Goal: Navigation & Orientation: Find specific page/section

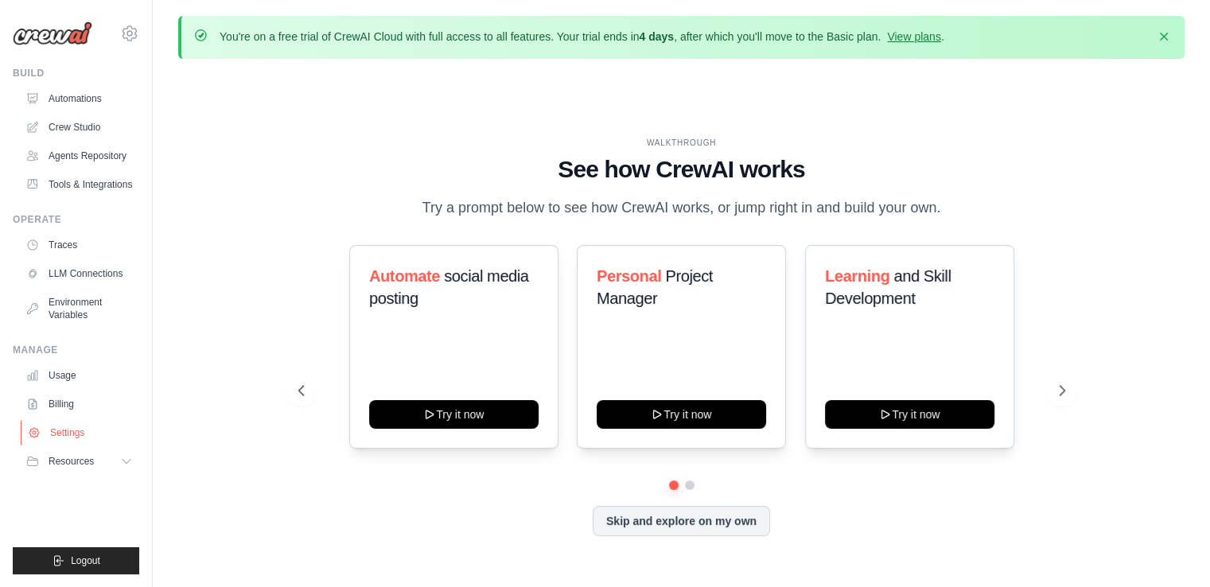
click at [80, 436] on link "Settings" at bounding box center [81, 432] width 120 height 25
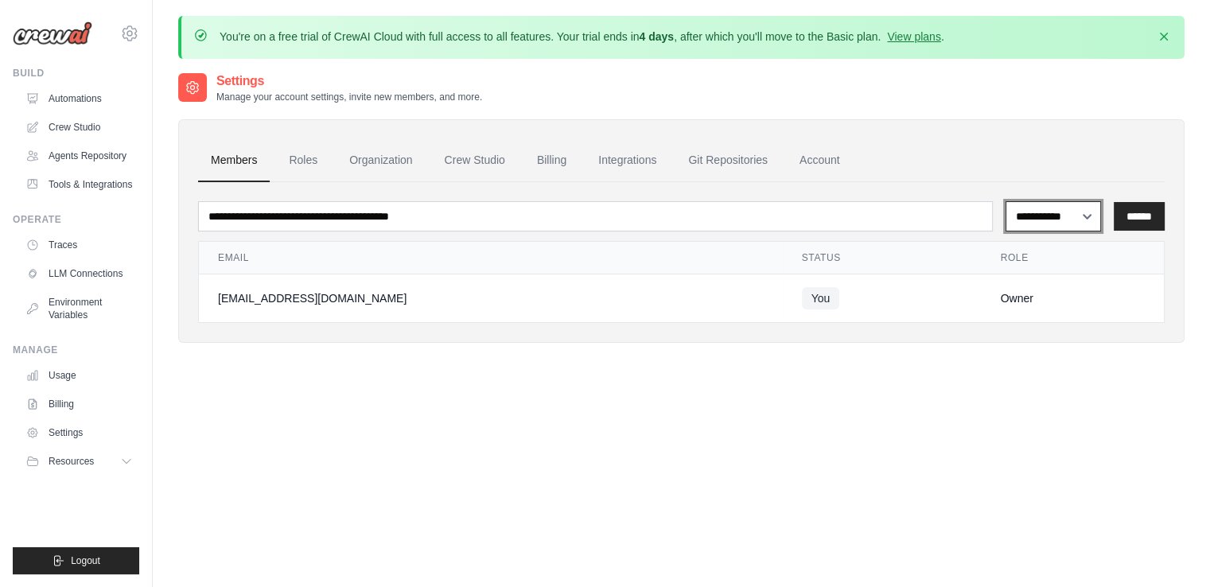
click at [1084, 211] on select "**********" at bounding box center [1053, 216] width 95 height 30
click at [570, 169] on link "Billing" at bounding box center [551, 160] width 55 height 43
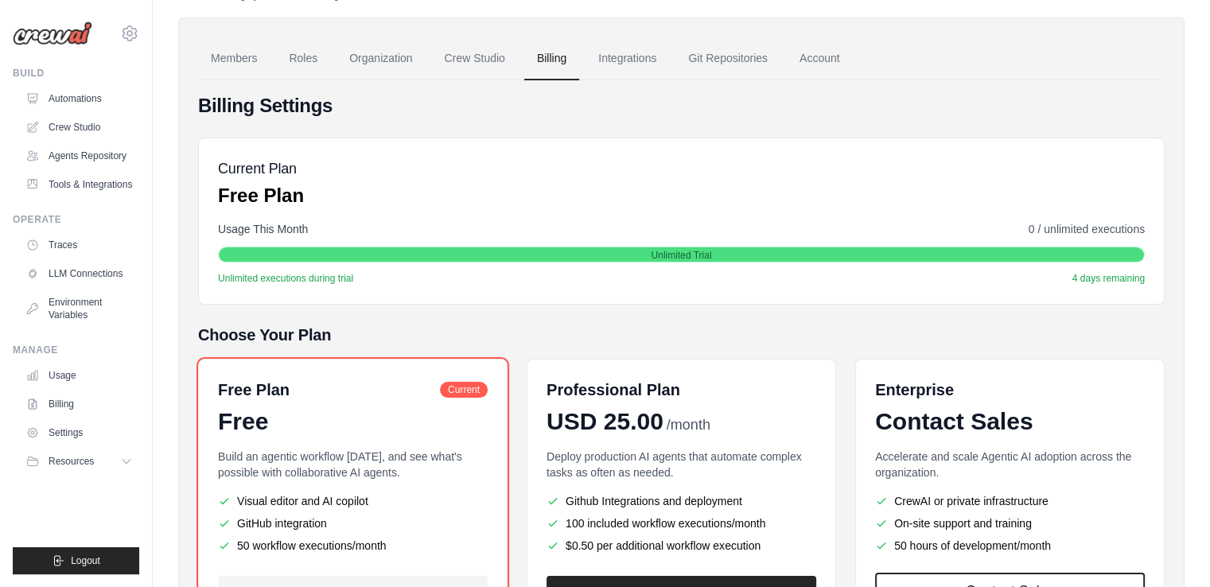
scroll to position [99, 0]
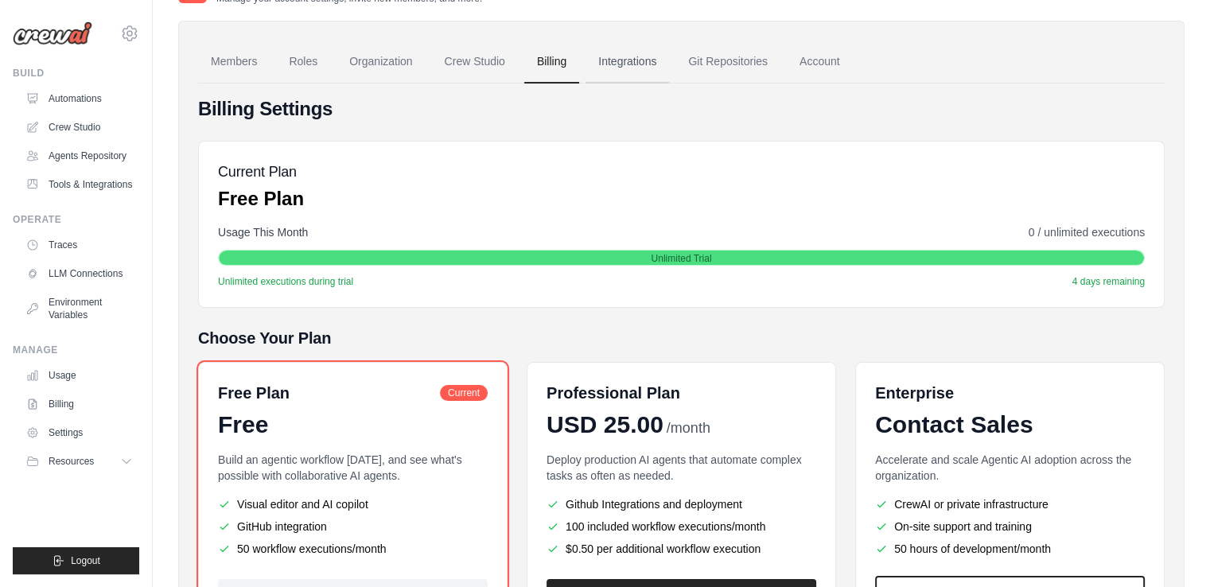
click at [640, 74] on link "Integrations" at bounding box center [628, 62] width 84 height 43
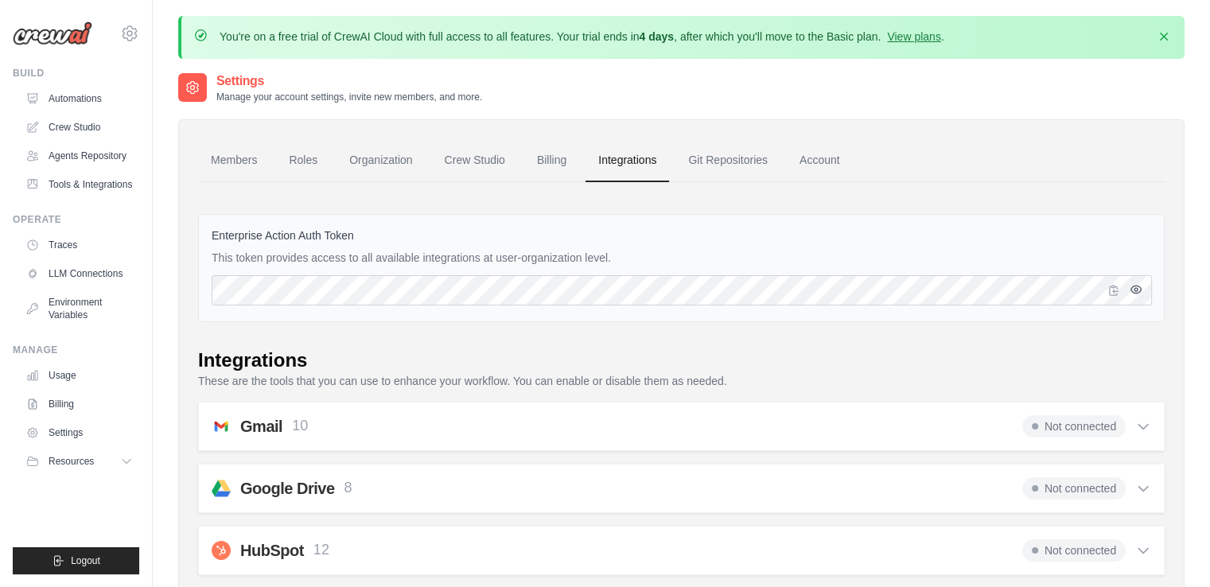
click at [1137, 287] on icon "button" at bounding box center [1136, 289] width 13 height 13
click at [738, 154] on link "Git Repositories" at bounding box center [728, 160] width 105 height 43
click at [801, 154] on link "Account" at bounding box center [820, 160] width 66 height 43
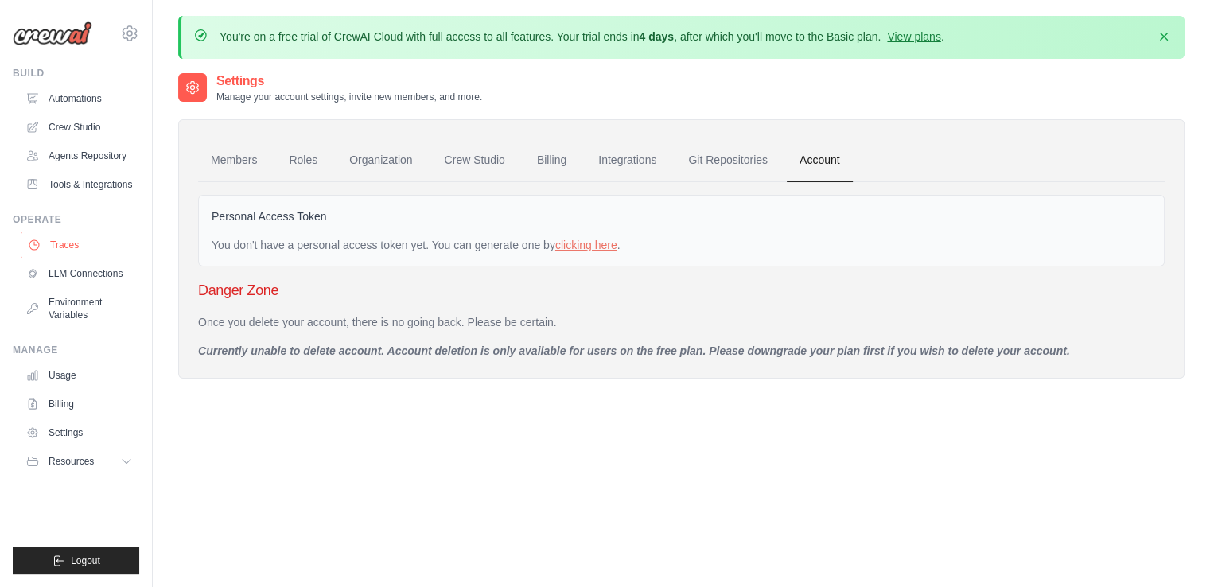
click at [70, 235] on link "Traces" at bounding box center [81, 244] width 120 height 25
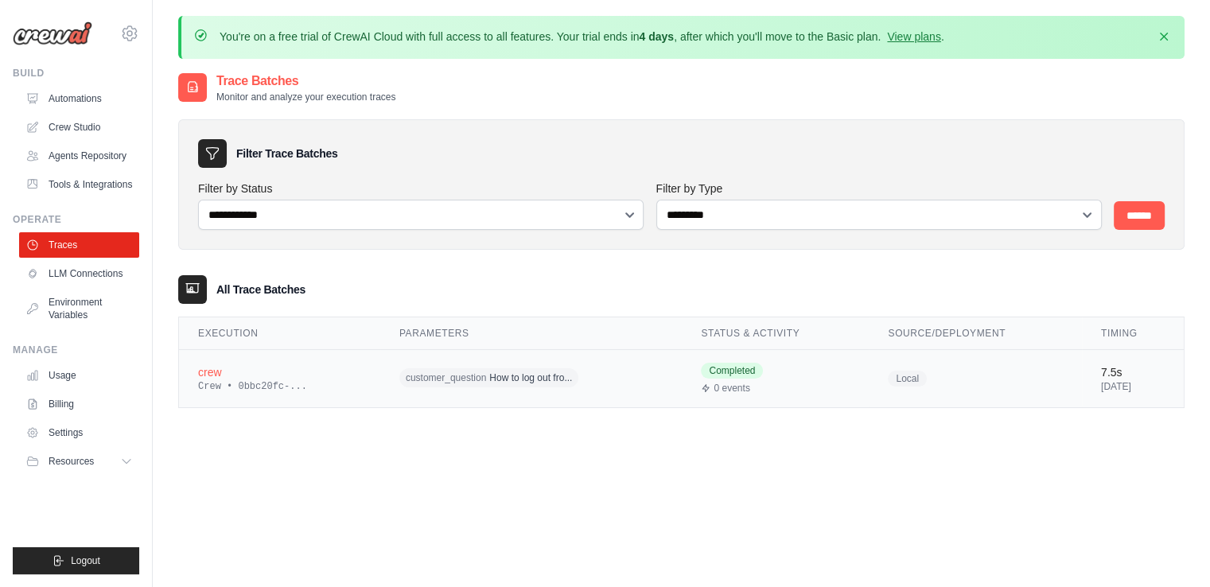
click at [920, 372] on td "Local" at bounding box center [975, 378] width 213 height 58
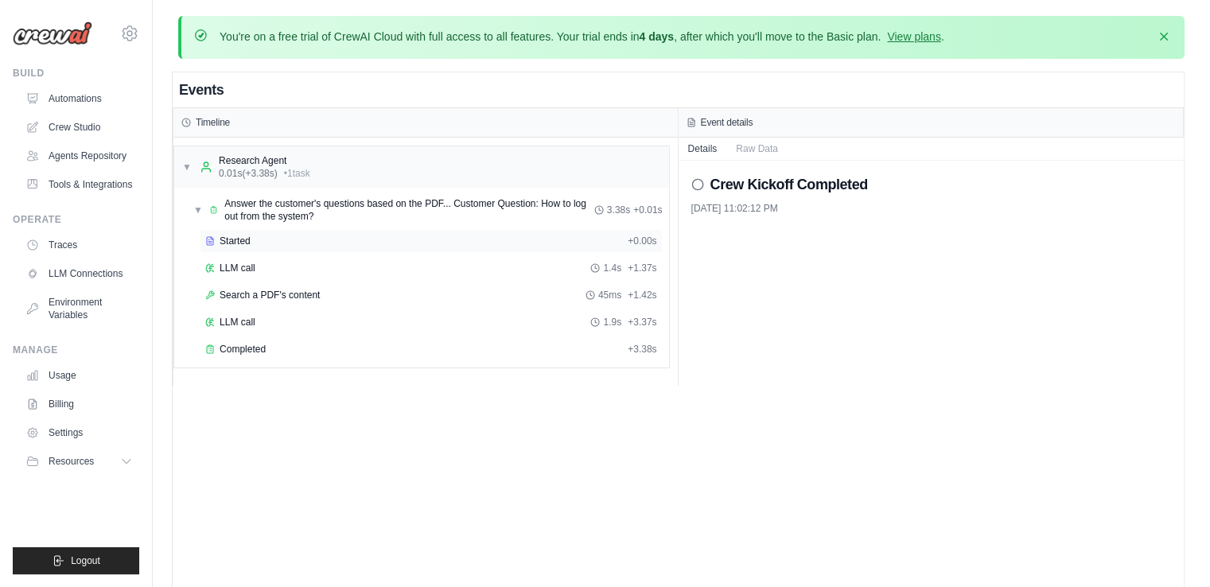
click at [634, 236] on span "+ 0.00s" at bounding box center [642, 241] width 29 height 13
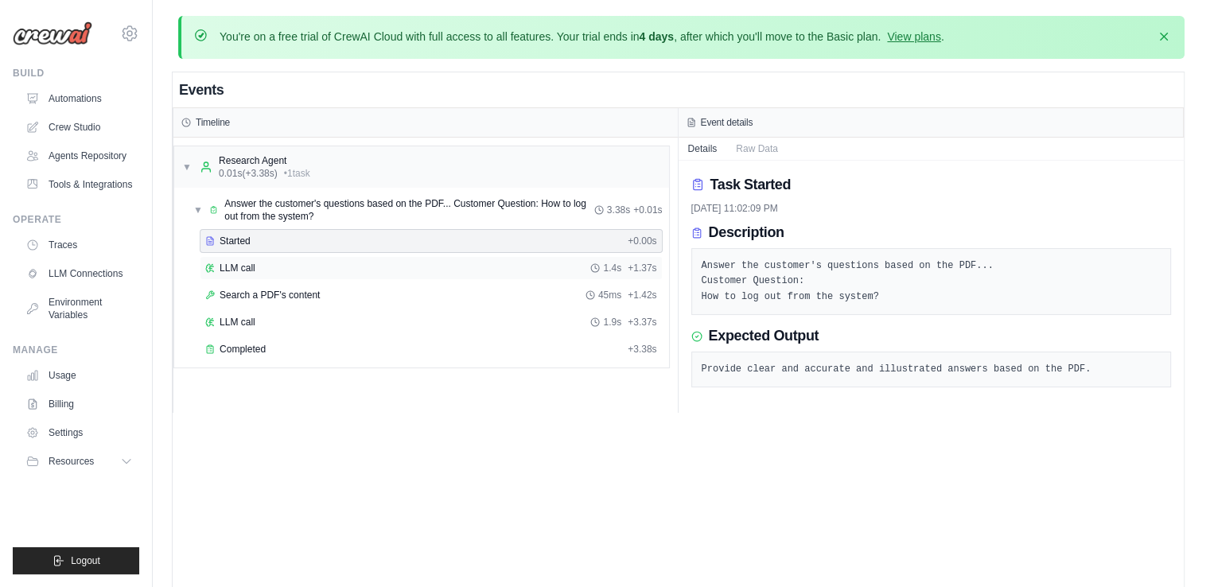
click at [625, 271] on div "1.4s + 1.37s" at bounding box center [623, 268] width 66 height 13
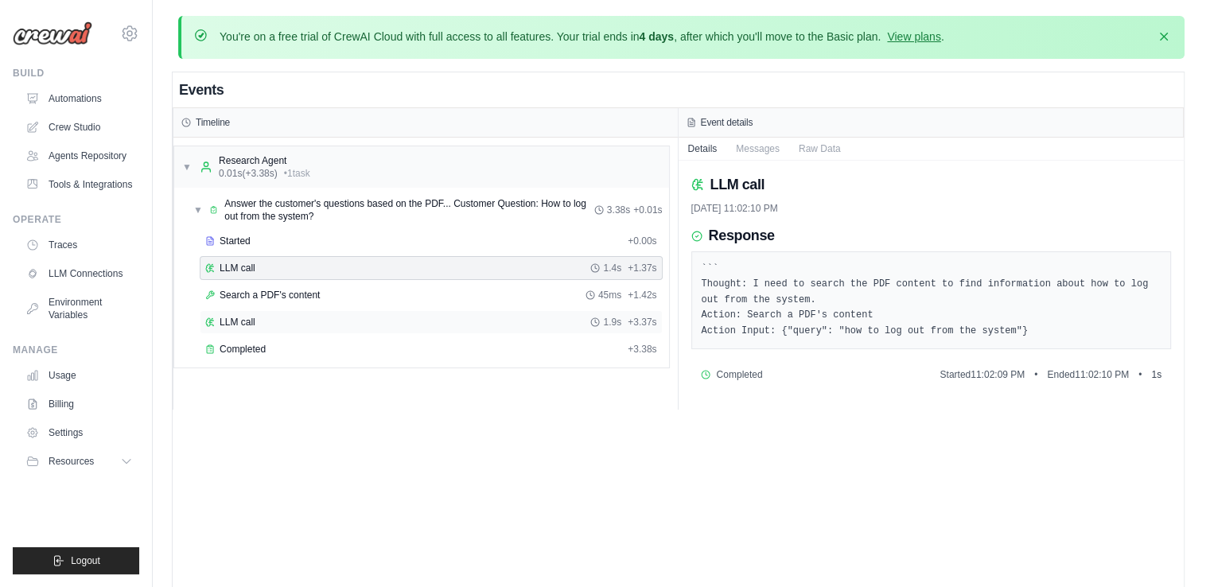
click at [617, 310] on div "LLM call 1.9s + 3.37s" at bounding box center [431, 322] width 463 height 24
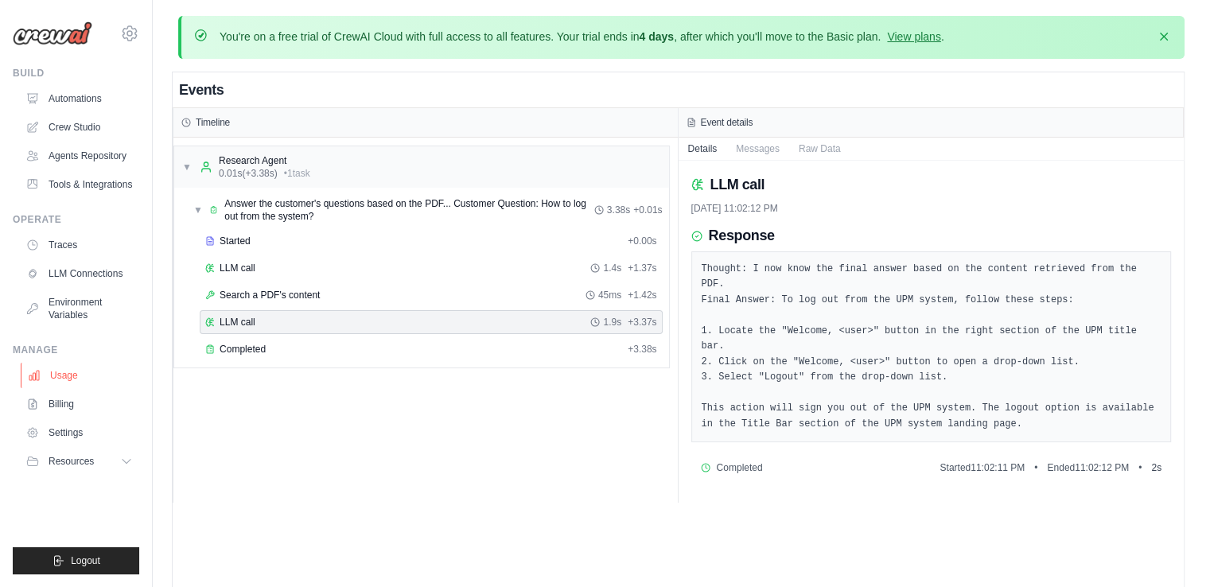
click at [53, 375] on link "Usage" at bounding box center [81, 375] width 120 height 25
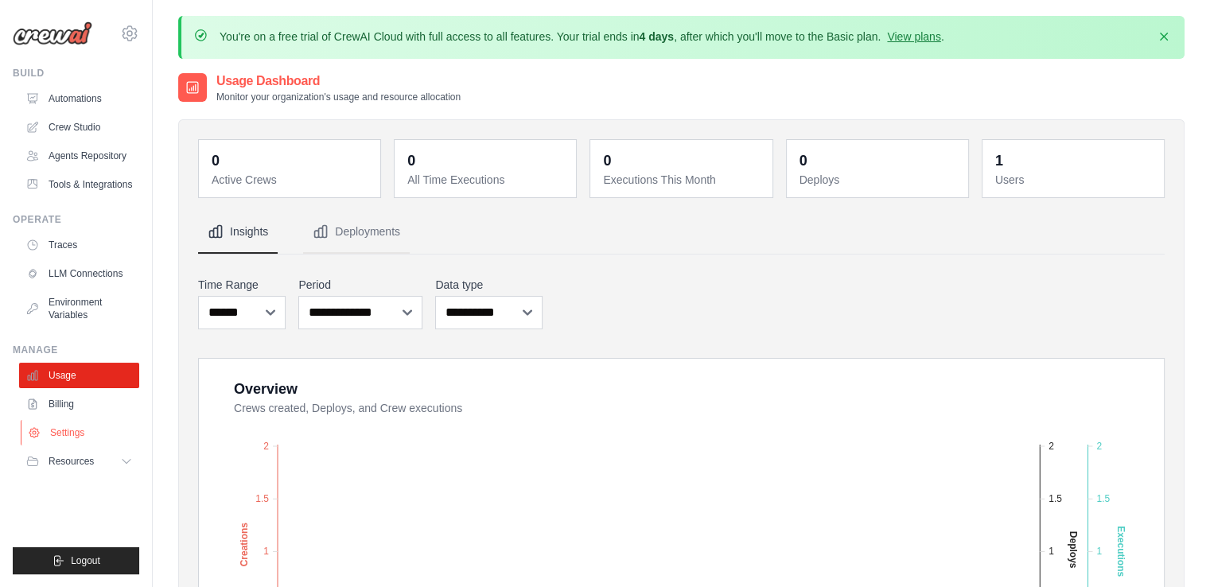
click at [84, 440] on link "Settings" at bounding box center [81, 432] width 120 height 25
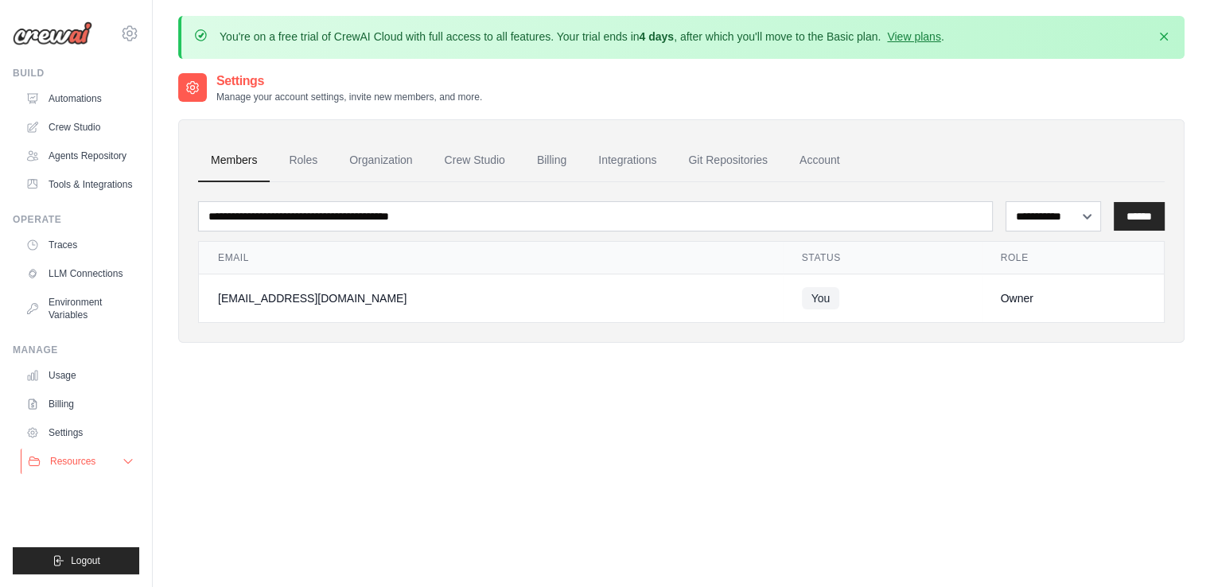
click at [126, 465] on icon at bounding box center [128, 461] width 13 height 13
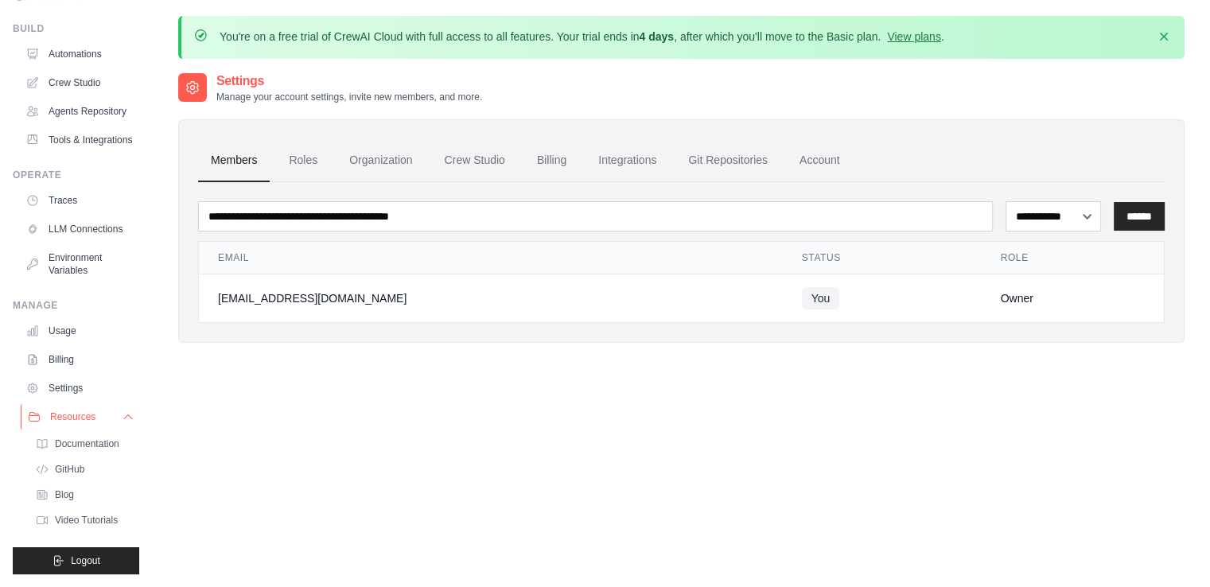
scroll to position [81, 0]
click at [121, 426] on button "Resources" at bounding box center [81, 416] width 120 height 25
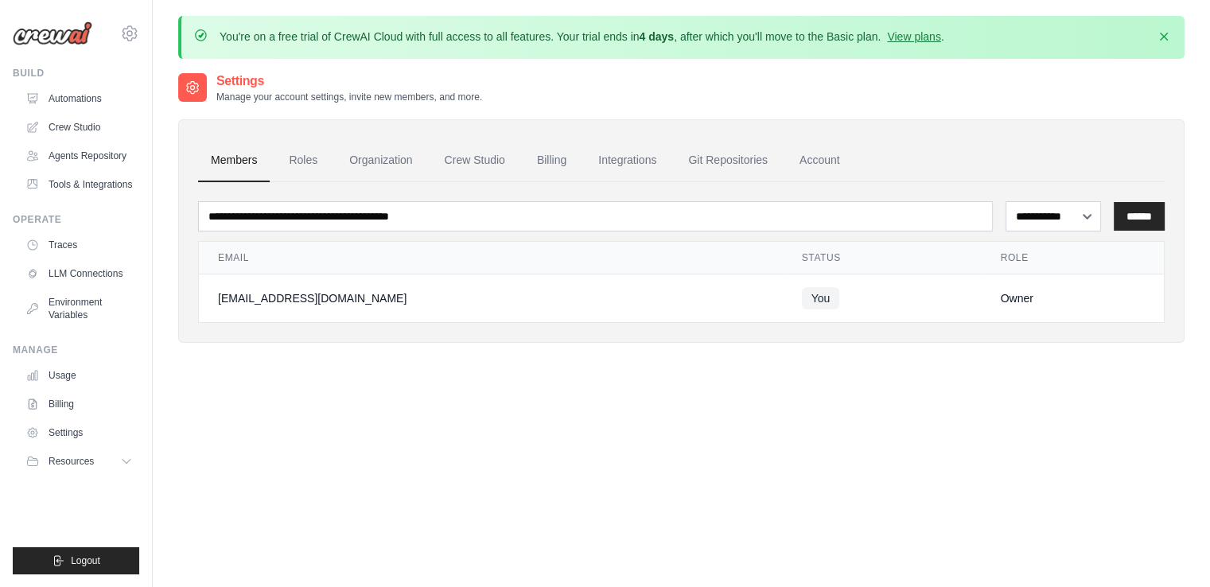
scroll to position [0, 0]
click at [129, 243] on link "Traces" at bounding box center [81, 244] width 120 height 25
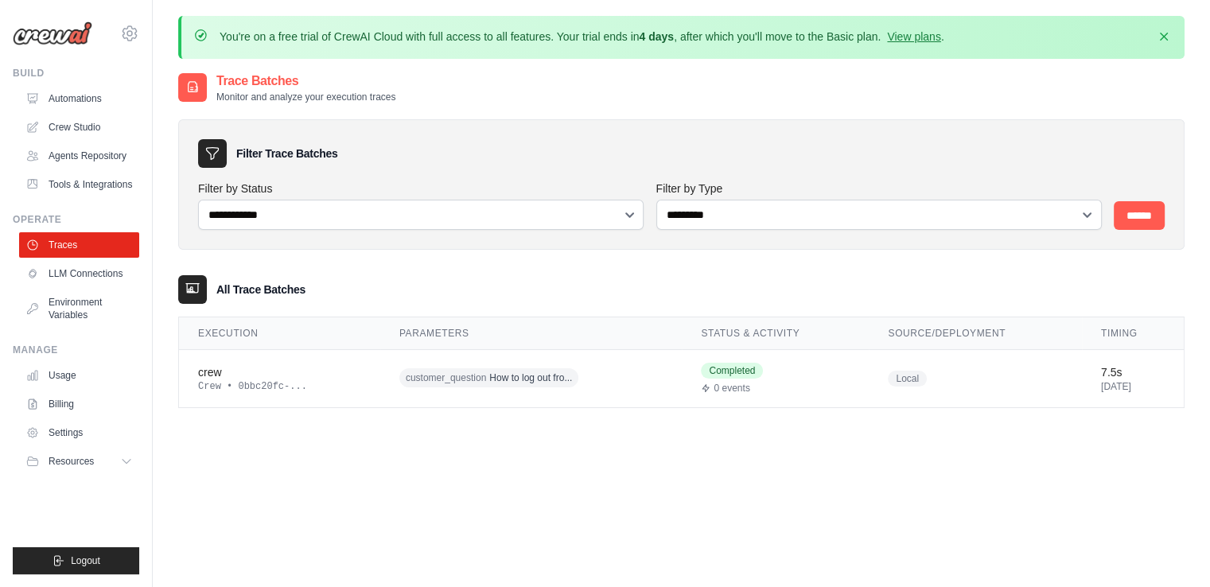
click at [380, 452] on div "**********" at bounding box center [681, 365] width 1007 height 587
click at [106, 248] on link "Traces" at bounding box center [81, 244] width 120 height 25
click at [220, 382] on div "Crew • 0bbc20fc-..." at bounding box center [279, 386] width 163 height 13
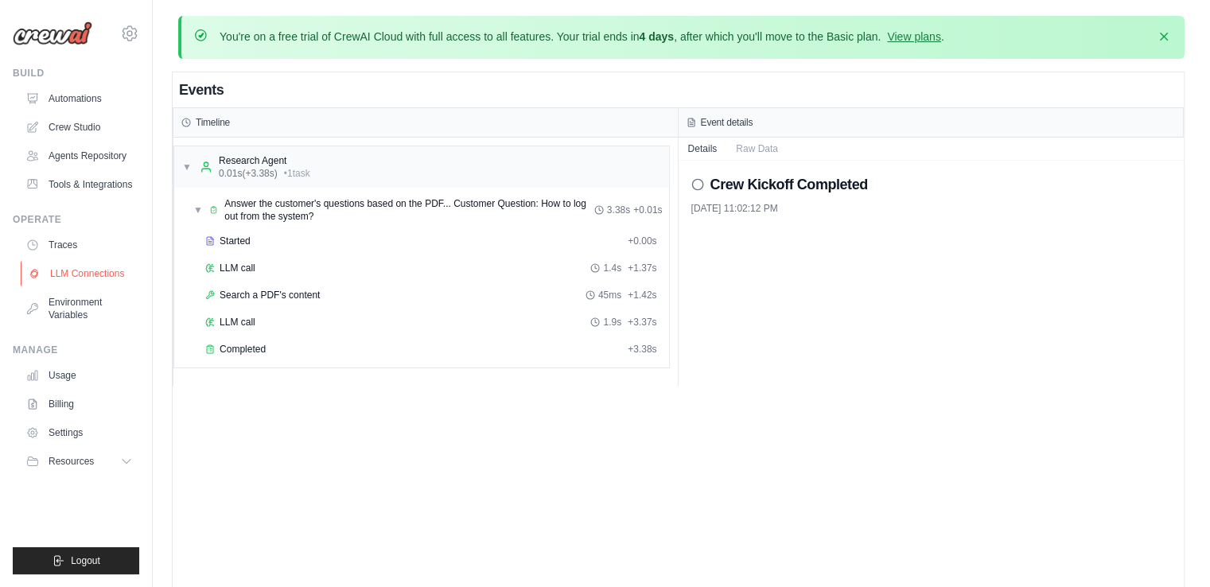
click at [121, 284] on link "LLM Connections" at bounding box center [81, 273] width 120 height 25
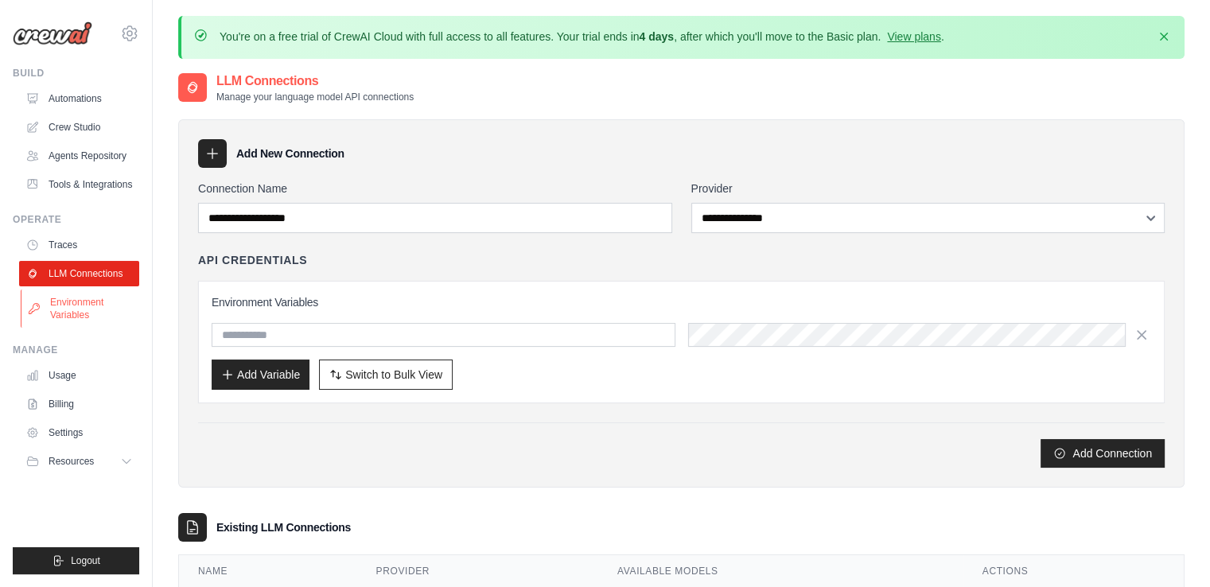
click at [111, 316] on link "Environment Variables" at bounding box center [81, 309] width 120 height 38
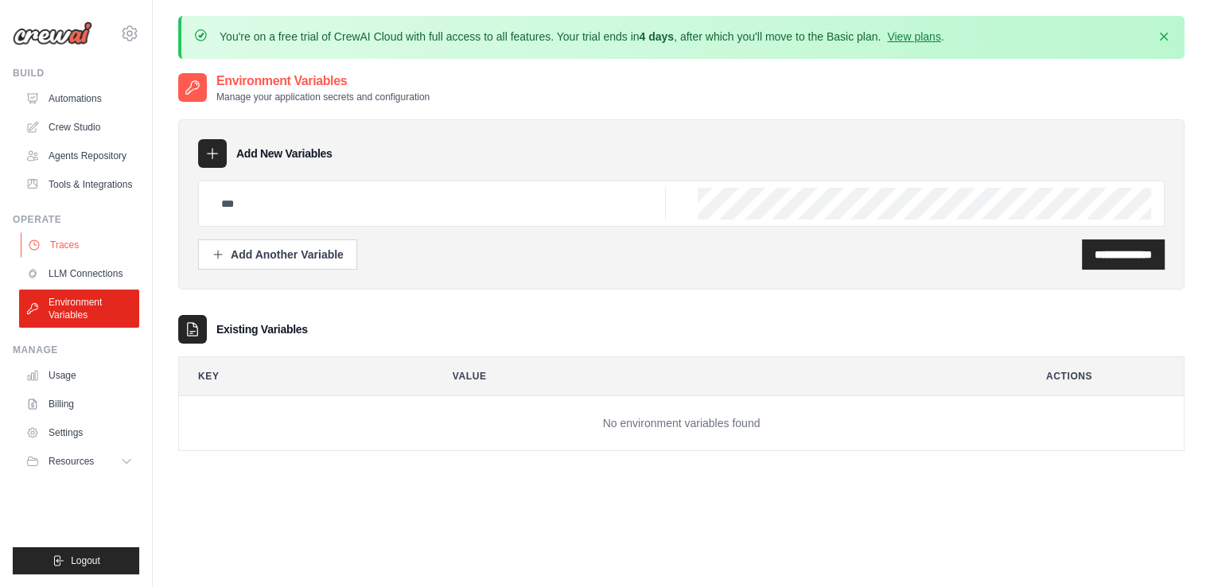
click at [83, 247] on link "Traces" at bounding box center [81, 244] width 120 height 25
